Goal: Transaction & Acquisition: Book appointment/travel/reservation

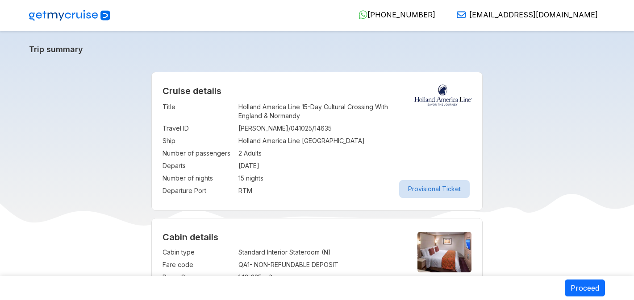
select select "*"
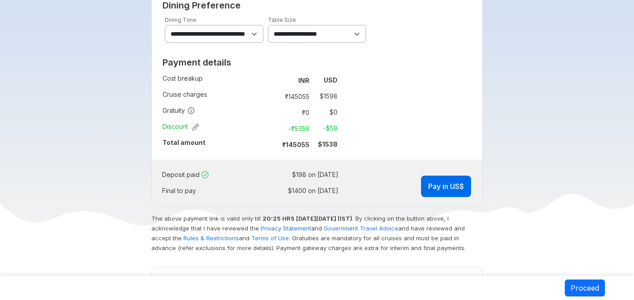
scroll to position [543, 0]
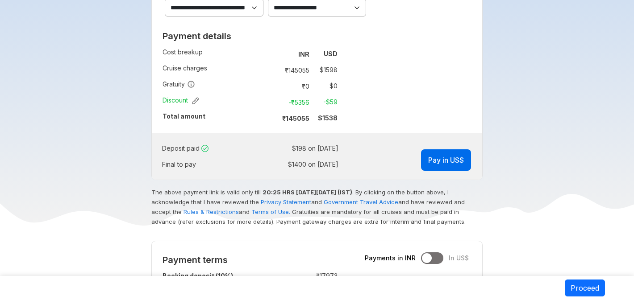
click at [298, 168] on td "$ 1400 on 17-Aug-2026" at bounding box center [298, 164] width 82 height 12
drag, startPoint x: 298, startPoint y: 168, endPoint x: 335, endPoint y: 168, distance: 37.0
click at [335, 168] on td "$ 1400 on 17-Aug-2026" at bounding box center [298, 164] width 82 height 12
click at [344, 160] on div "Deposit paid : $ 198 on 04 Oct 2025 Final to pay : $ 1400 on 17-Aug-2026 Pay in…" at bounding box center [317, 156] width 331 height 46
click at [344, 170] on div "Deposit paid : $ 198 on 04 Oct 2025 Final to pay : $ 1400 on 17-Aug-2026 Pay in…" at bounding box center [317, 156] width 331 height 46
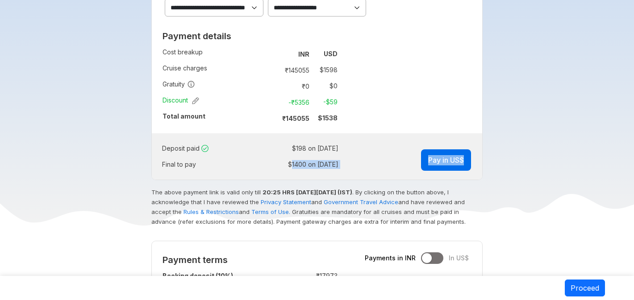
drag, startPoint x: 344, startPoint y: 170, endPoint x: 274, endPoint y: 168, distance: 70.1
click at [274, 168] on div "Deposit paid : $ 198 on 04 Oct 2025 Final to pay : $ 1400 on 17-Aug-2026 Pay in…" at bounding box center [317, 156] width 331 height 46
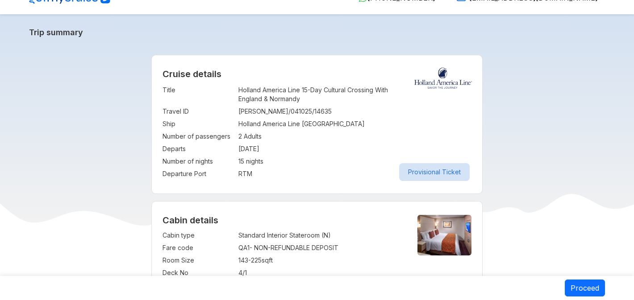
scroll to position [0, 0]
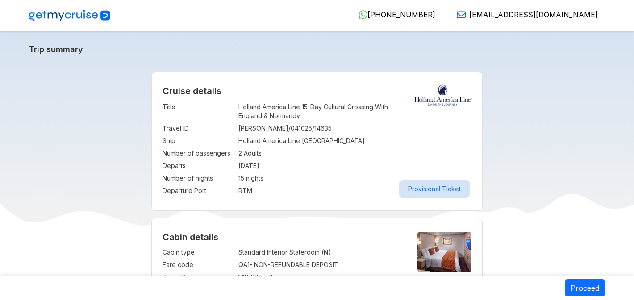
click at [432, 192] on button "Provisional Ticket" at bounding box center [434, 189] width 71 height 18
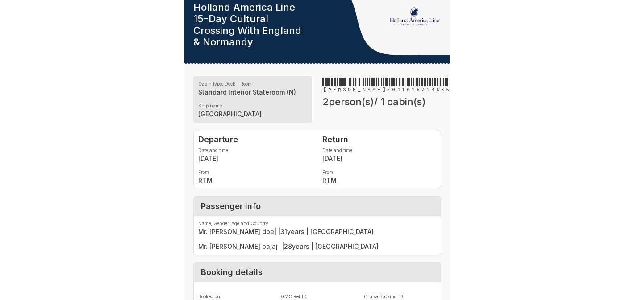
scroll to position [46, 0]
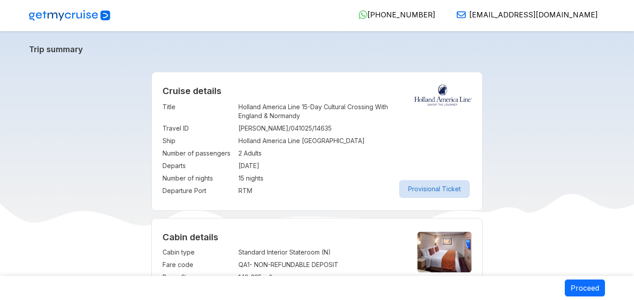
select select "*"
click at [285, 168] on td "[DATE]" at bounding box center [354, 166] width 233 height 12
drag, startPoint x: 285, startPoint y: 168, endPoint x: 237, endPoint y: 166, distance: 48.2
click at [237, 166] on tr "Departs : 05 Dec 2026" at bounding box center [316, 166] width 309 height 12
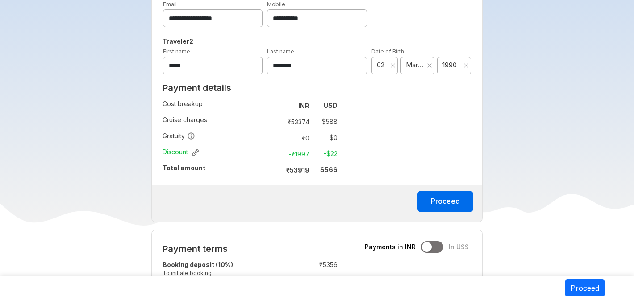
scroll to position [602, 0]
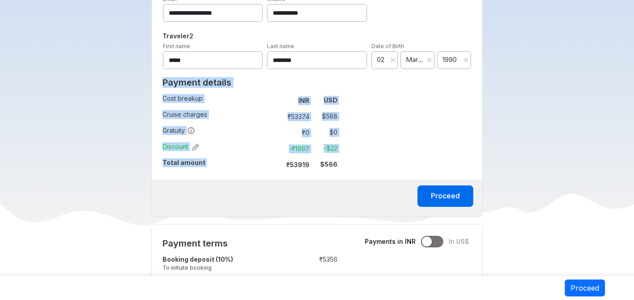
drag, startPoint x: 162, startPoint y: 98, endPoint x: 333, endPoint y: 173, distance: 187.0
click at [333, 173] on div "Payment details Cost breakup : INR USD Cruise charges : ₹ 53374 $ 588 Gratuity …" at bounding box center [250, 127] width 196 height 106
copy div "Payment details Cost breakup : INR USD Cruise charges : ₹ 53374 $ 588 Gratuity …"
click at [298, 116] on td "₹ 53374" at bounding box center [293, 116] width 37 height 12
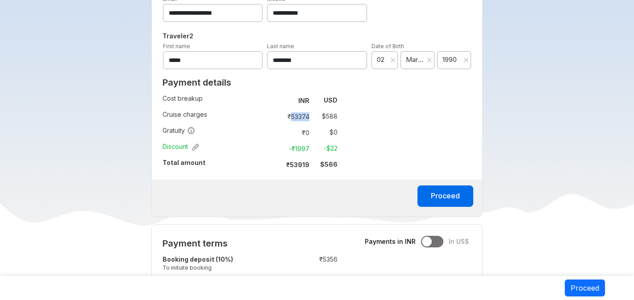
click at [298, 116] on td "₹ 53374" at bounding box center [293, 116] width 37 height 12
drag, startPoint x: 345, startPoint y: 169, endPoint x: 158, endPoint y: 87, distance: 204.2
click at [158, 87] on div "Payment details Cost breakup : INR USD Cruise charges : ₹ 53374 $ 588 Gratuity …" at bounding box center [250, 127] width 196 height 106
copy h2 "Payment details"
click at [155, 166] on div "Payment details Cost breakup : INR USD Cruise charges : ₹ 53374 $ 588 Gratuity …" at bounding box center [250, 127] width 196 height 106
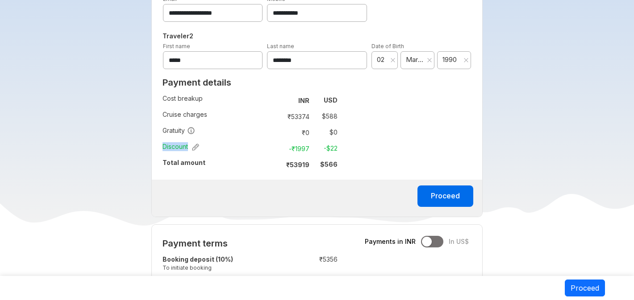
drag, startPoint x: 162, startPoint y: 149, endPoint x: 189, endPoint y: 149, distance: 26.3
click at [189, 149] on span "Discount" at bounding box center [180, 146] width 37 height 9
copy span "Discount"
click at [331, 117] on td "$ 588" at bounding box center [325, 116] width 25 height 12
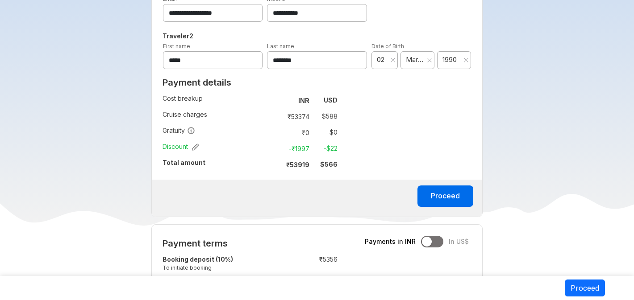
click at [333, 165] on strong "$ 566" at bounding box center [328, 165] width 17 height 8
click at [331, 114] on td "$ 588" at bounding box center [325, 116] width 25 height 12
click at [326, 112] on td "$ 588" at bounding box center [325, 116] width 25 height 12
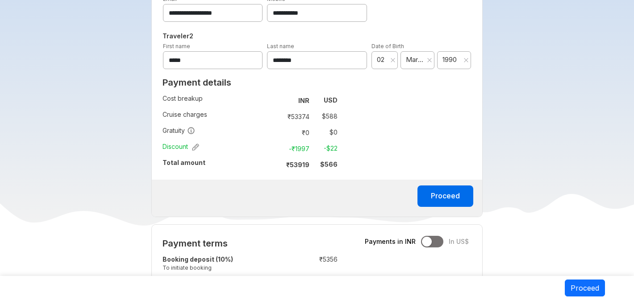
click at [329, 119] on td "$ 588" at bounding box center [325, 116] width 25 height 12
click at [450, 202] on button "Proceed" at bounding box center [445, 196] width 56 height 21
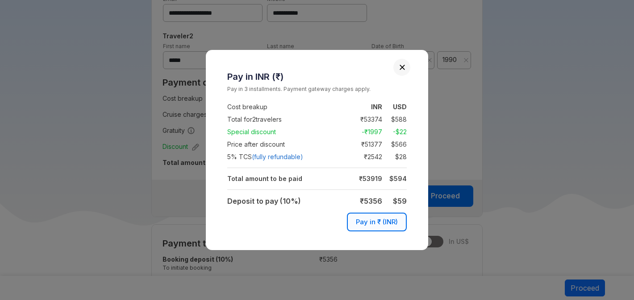
click at [403, 69] on button "Close" at bounding box center [402, 67] width 6 height 6
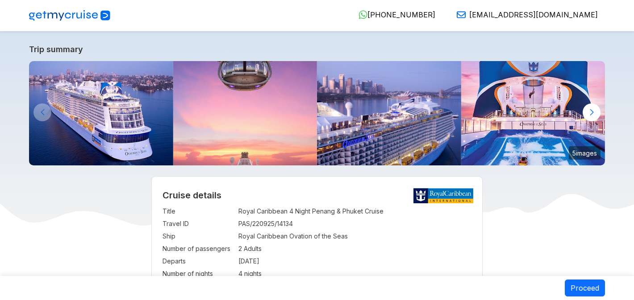
select select "**"
select select "*"
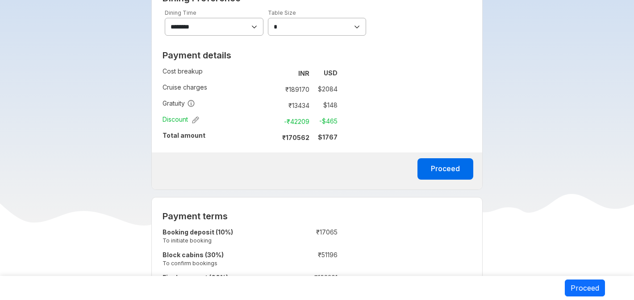
scroll to position [640, 0]
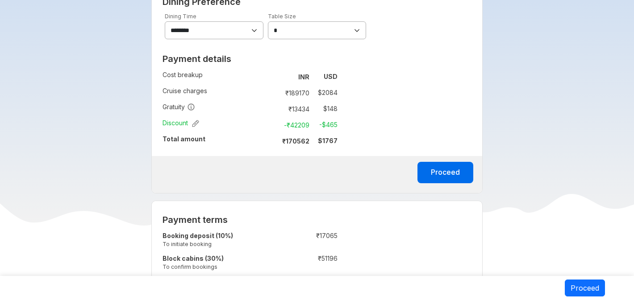
click at [287, 93] on td "₹ 189170" at bounding box center [293, 93] width 37 height 12
drag, startPoint x: 287, startPoint y: 93, endPoint x: 294, endPoint y: 93, distance: 6.7
click at [294, 93] on td "₹ 189170" at bounding box center [293, 93] width 37 height 12
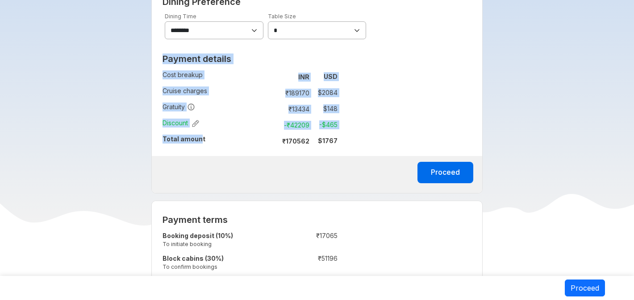
drag, startPoint x: 173, startPoint y: 141, endPoint x: 200, endPoint y: 141, distance: 27.7
click at [200, 141] on div "Payment details Cost breakup : INR USD Cruise charges : ₹ 189170 $ 2084 Gratuit…" at bounding box center [250, 103] width 196 height 106
click at [200, 141] on strong "Total amount" at bounding box center [183, 139] width 43 height 8
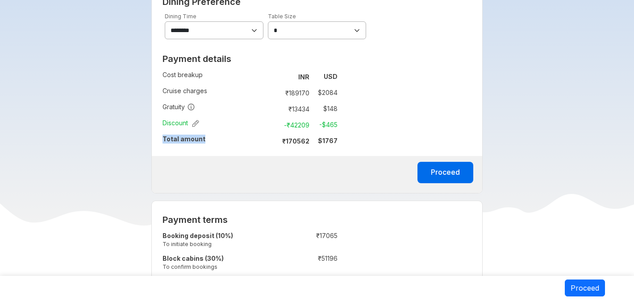
drag, startPoint x: 195, startPoint y: 142, endPoint x: 163, endPoint y: 141, distance: 31.2
click at [163, 141] on td "Total amount" at bounding box center [216, 141] width 109 height 16
copy strong "Total amount"
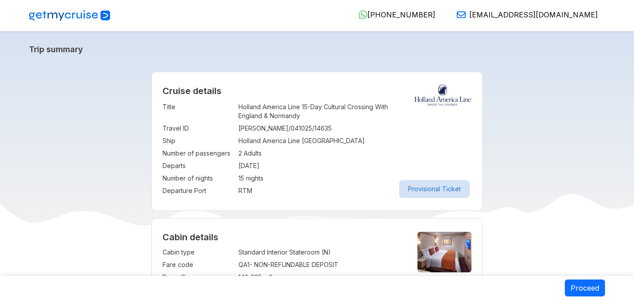
select select "*"
